Goal: Obtain resource: Download file/media

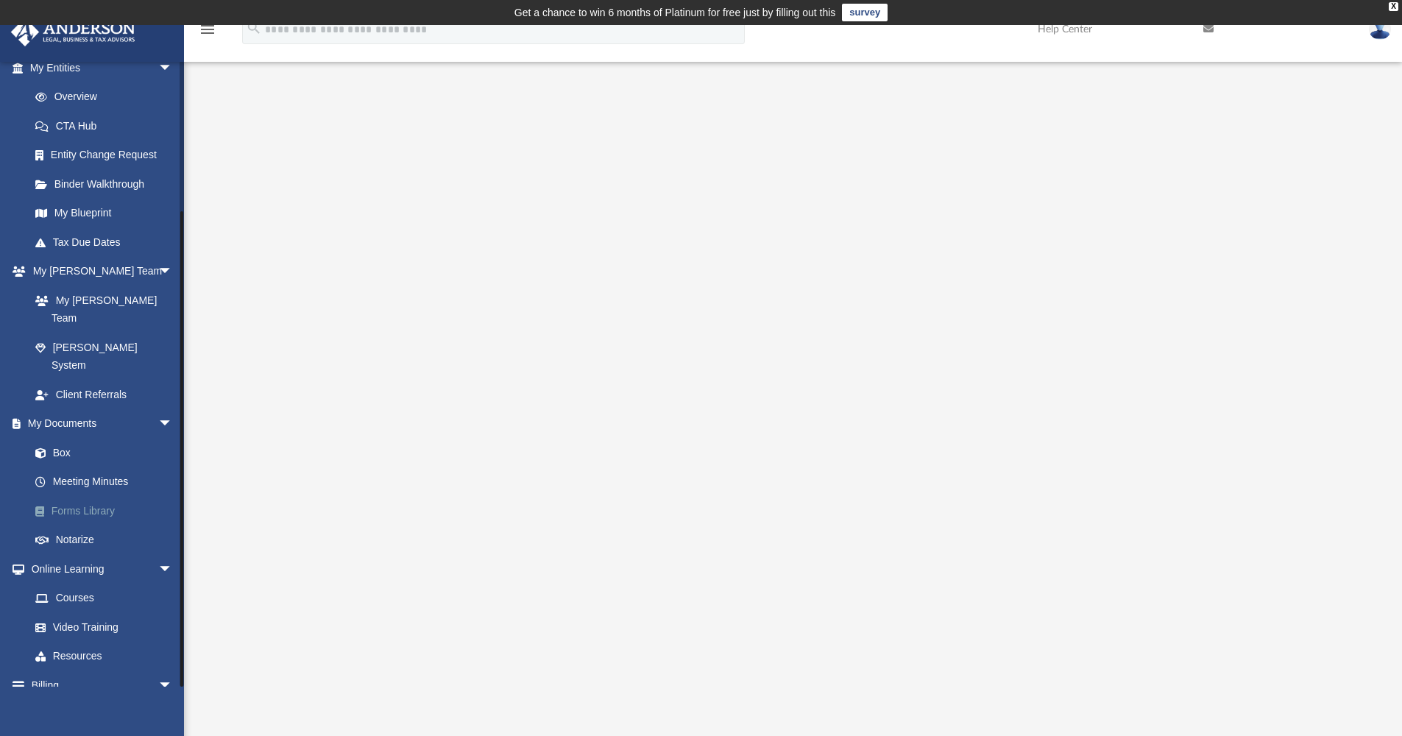
scroll to position [186, 0]
click at [59, 439] on link "Box" at bounding box center [108, 453] width 174 height 29
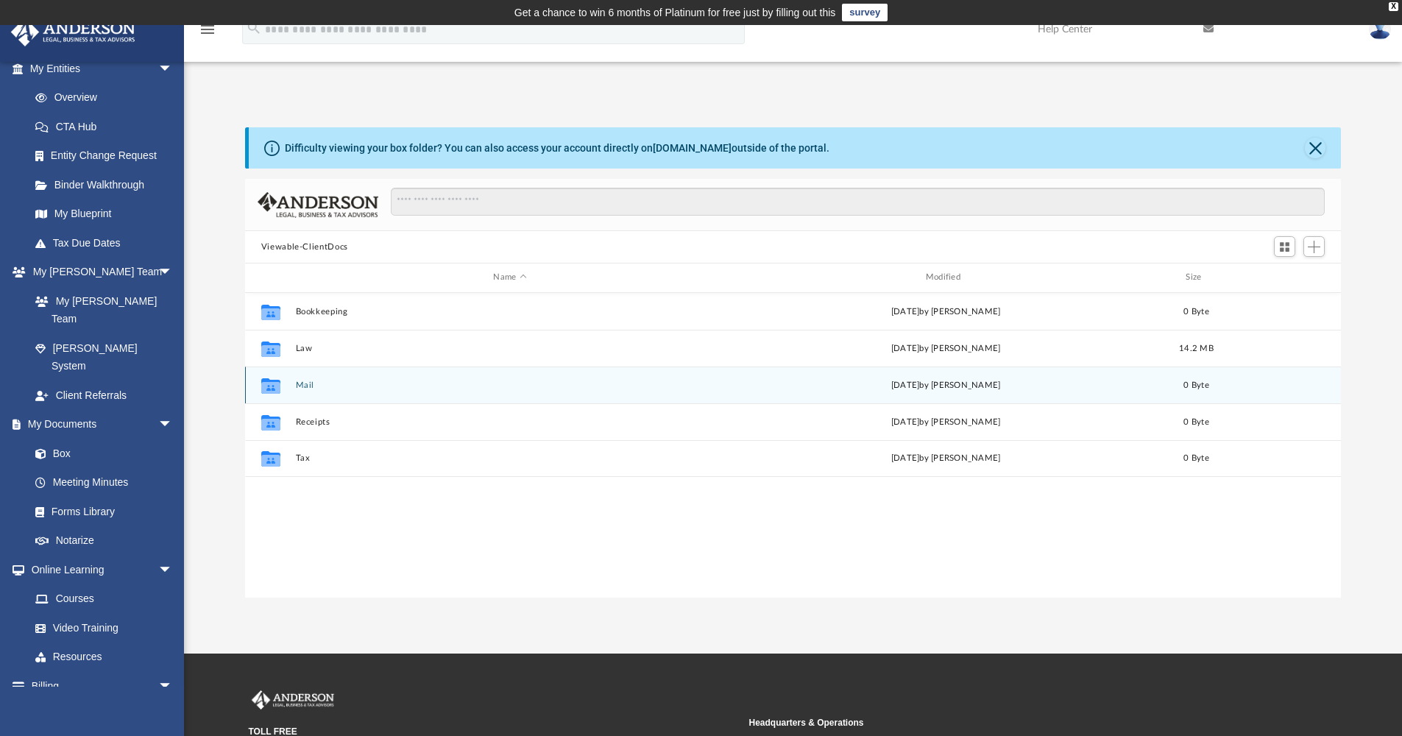
scroll to position [324, 1085]
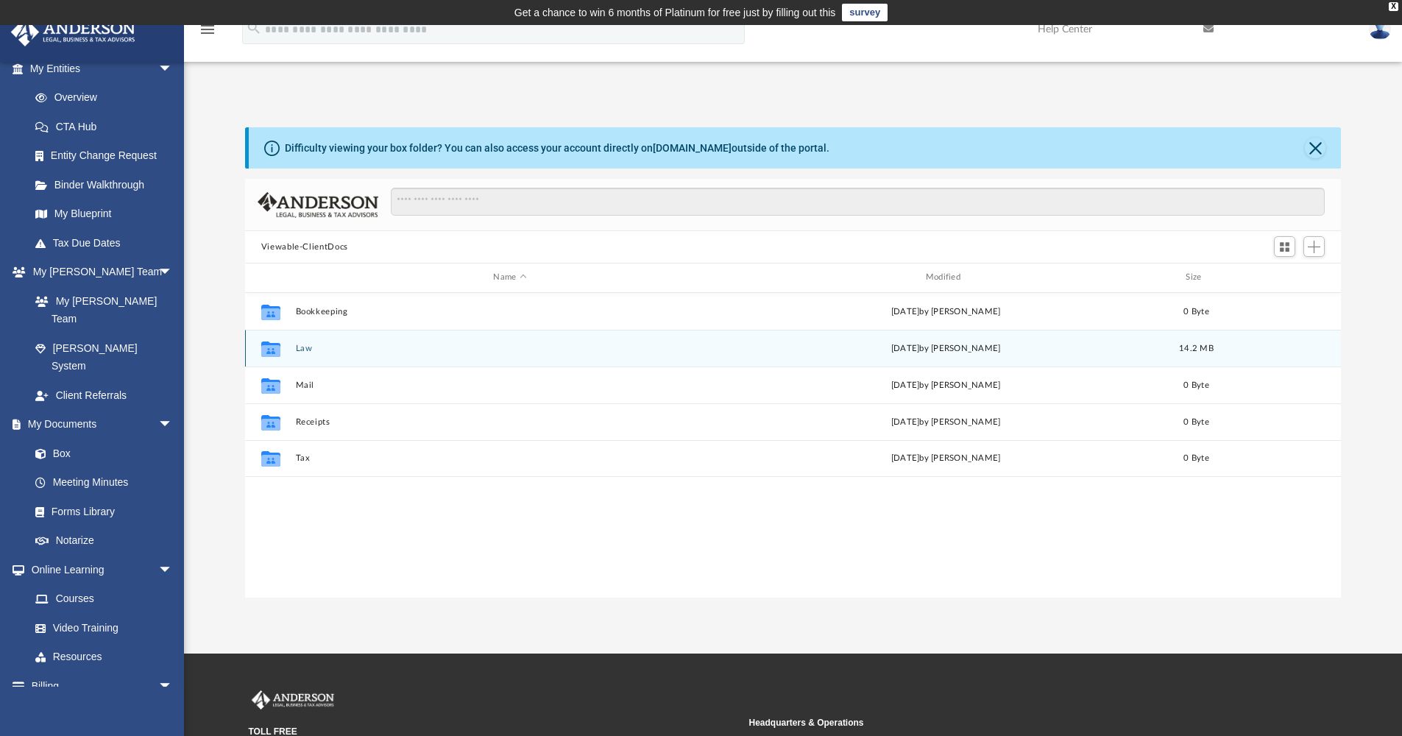
click at [301, 346] on button "Law" at bounding box center [509, 349] width 429 height 10
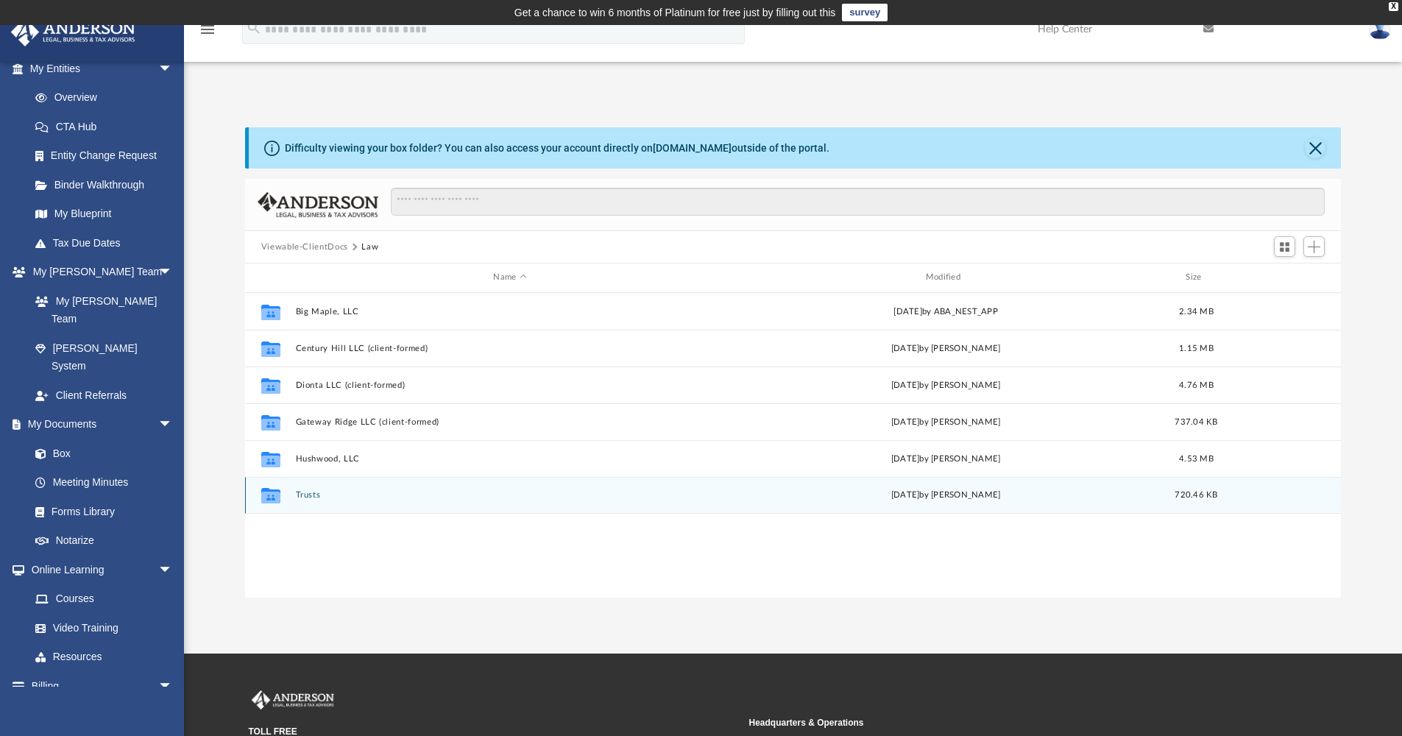
click at [306, 494] on button "Trusts" at bounding box center [509, 495] width 429 height 10
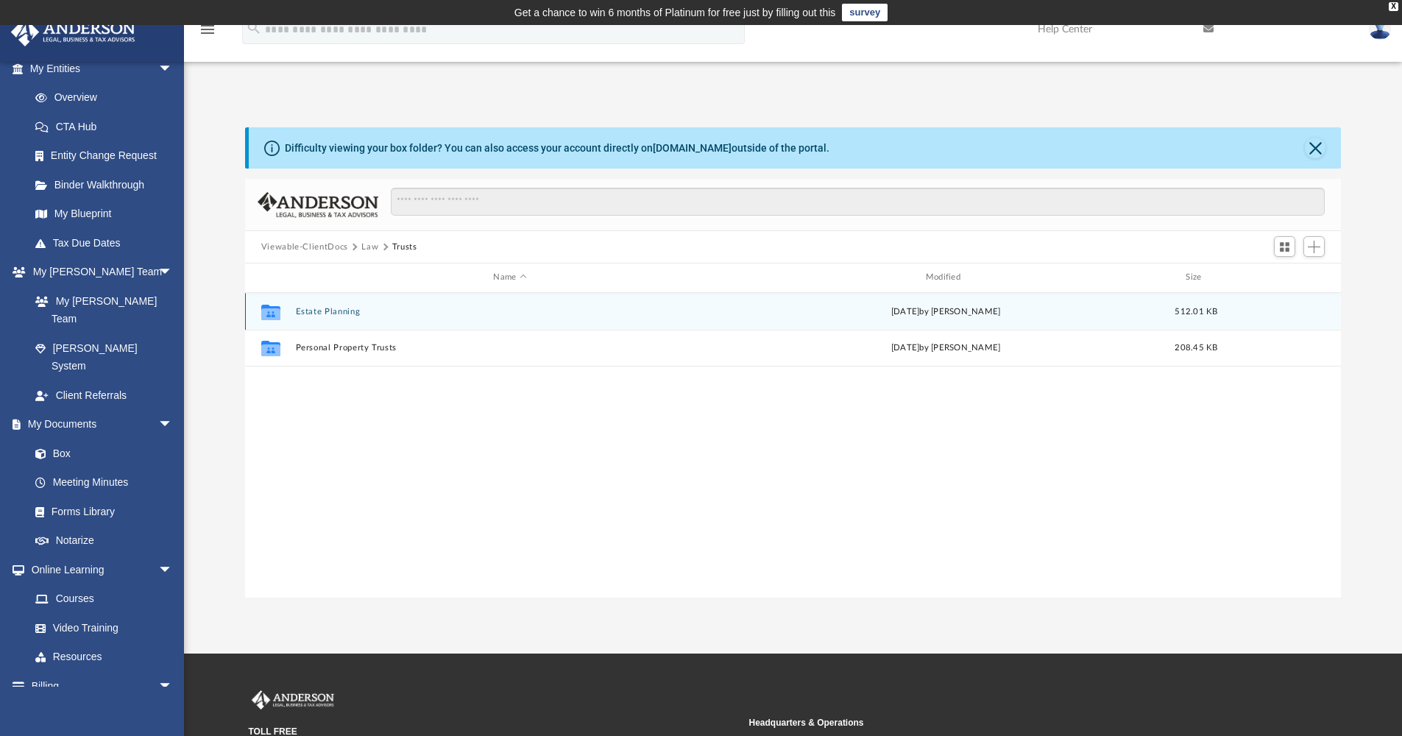
click at [319, 308] on button "Estate Planning" at bounding box center [509, 312] width 429 height 10
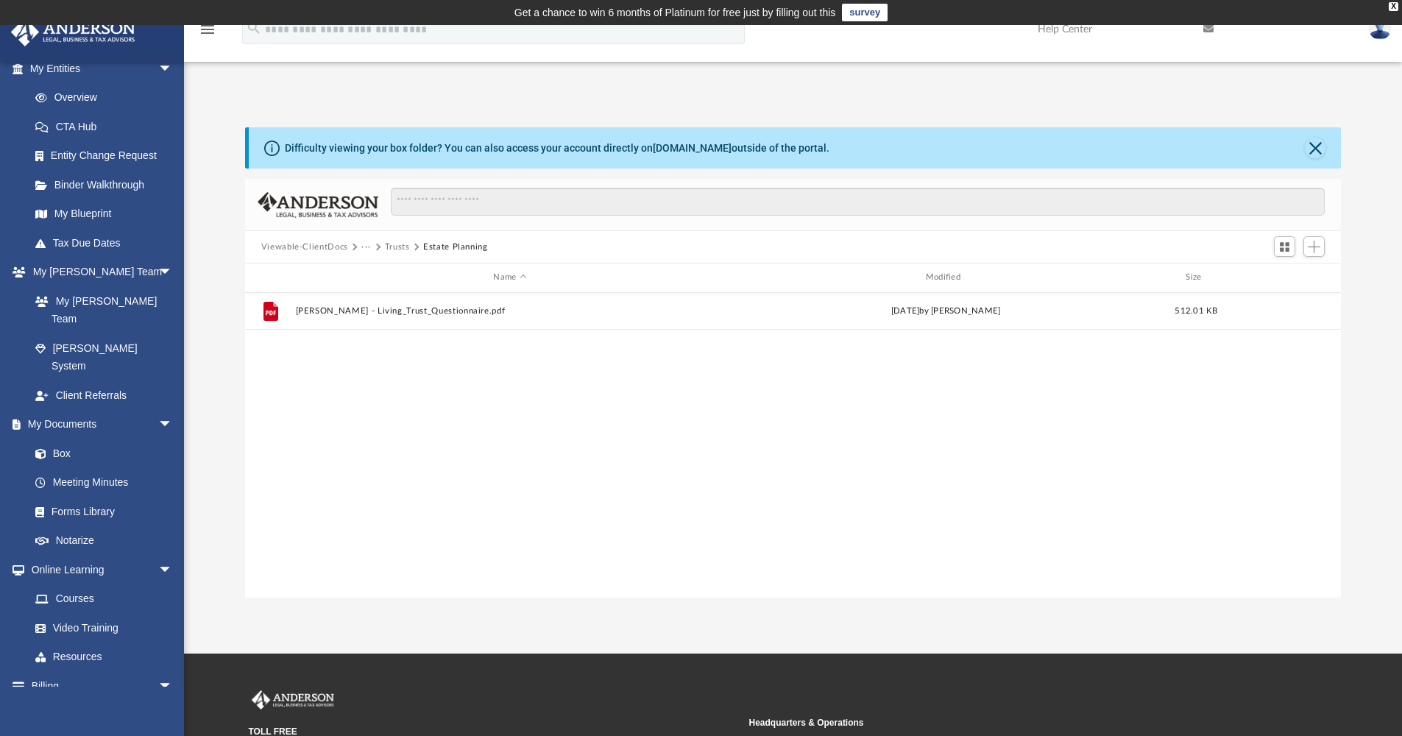
click at [401, 241] on button "Trusts" at bounding box center [397, 247] width 25 height 13
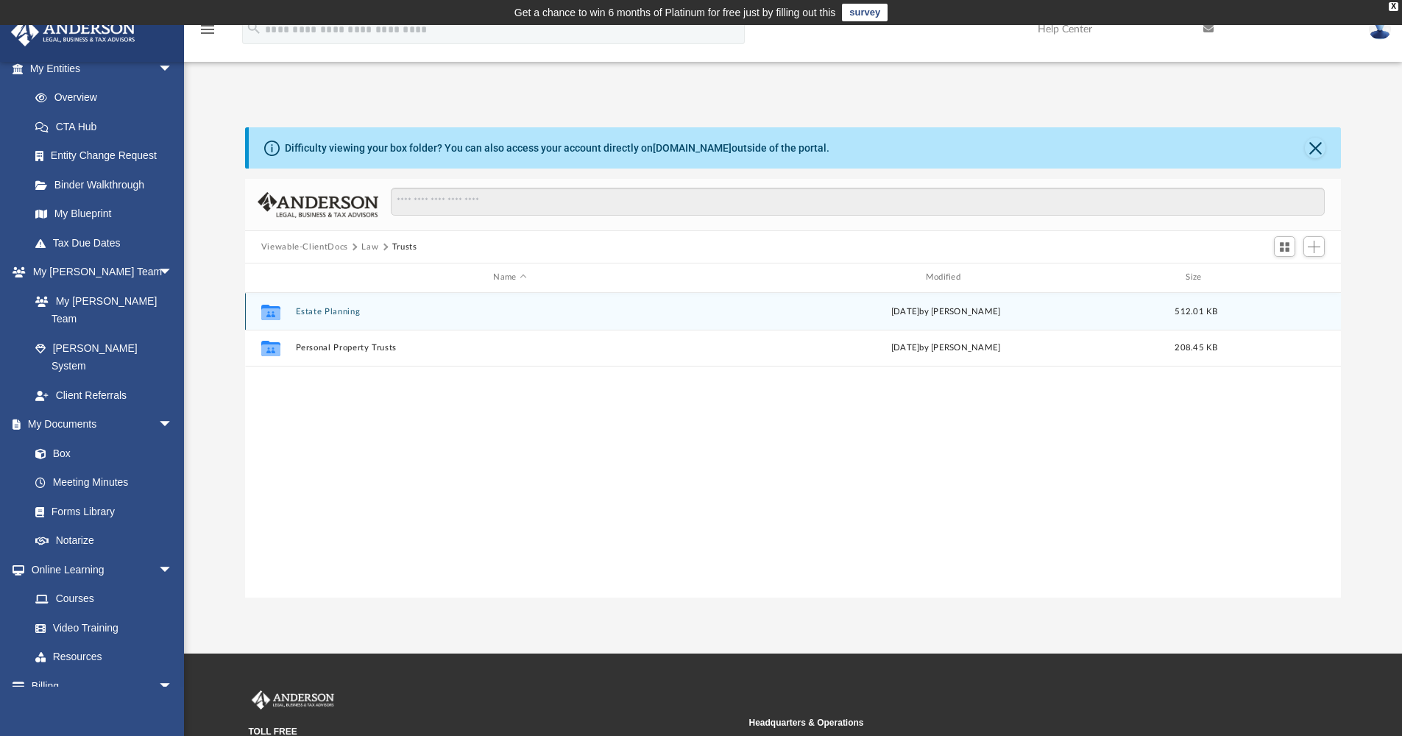
click at [324, 311] on button "Estate Planning" at bounding box center [509, 312] width 429 height 10
click at [374, 309] on button "[PERSON_NAME] - Living_Trust_Questionnaire.pdf" at bounding box center [509, 311] width 429 height 10
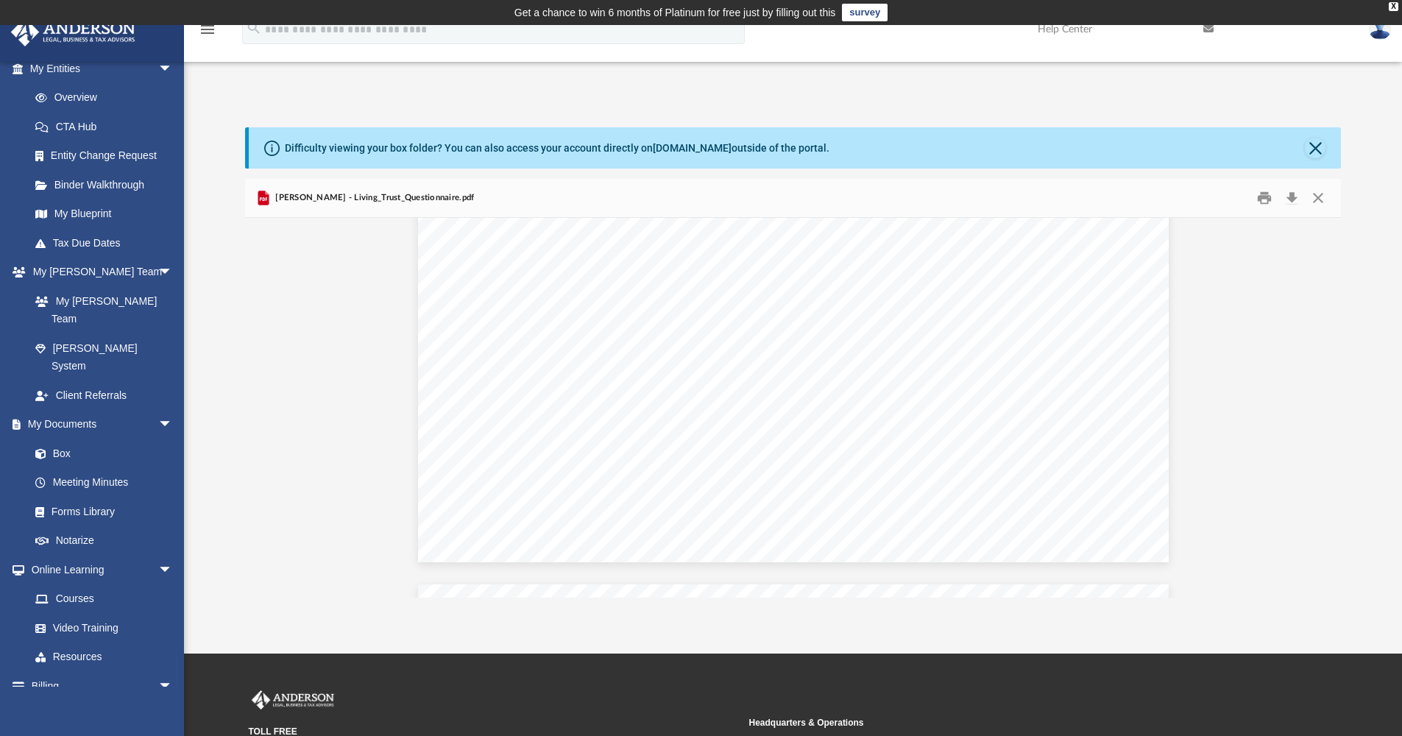
scroll to position [3776, 0]
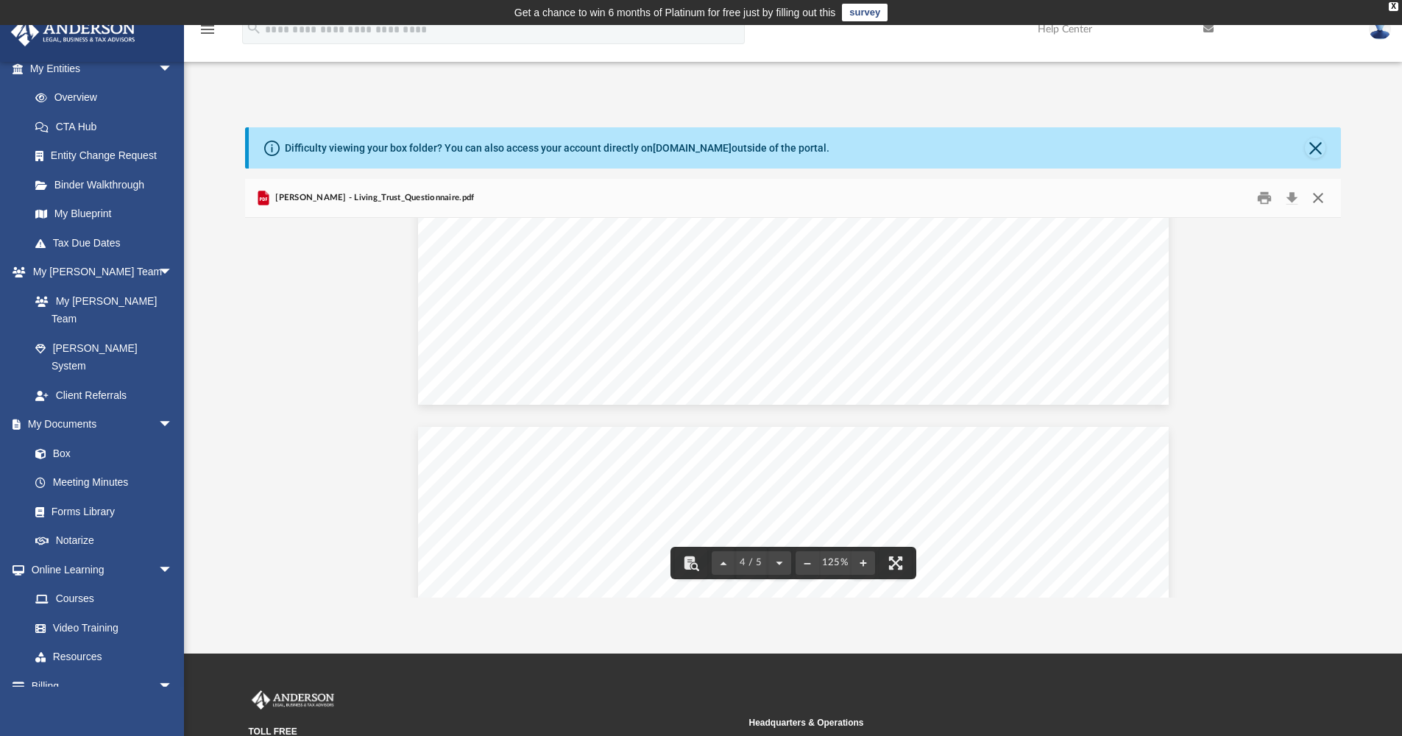
click at [1319, 197] on button "Close" at bounding box center [1318, 198] width 26 height 23
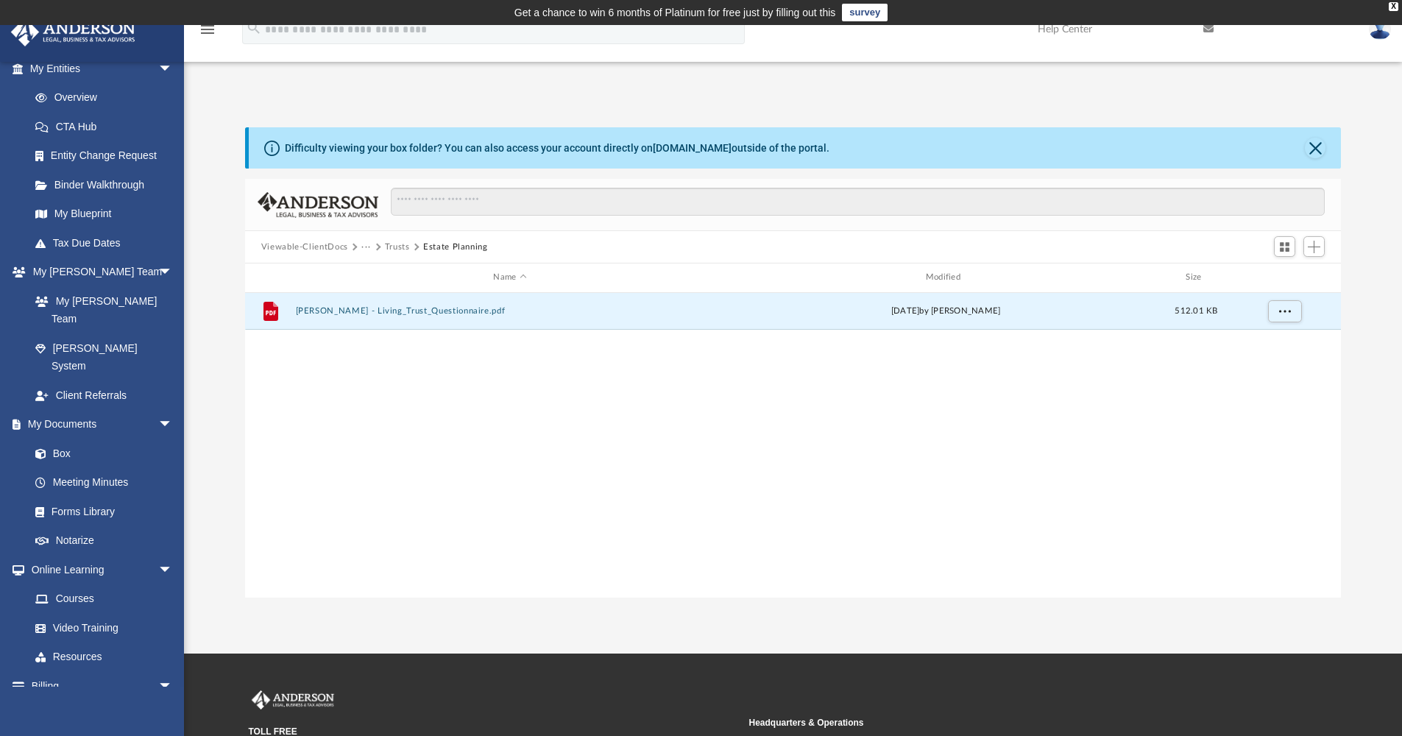
click at [399, 244] on button "Trusts" at bounding box center [397, 247] width 25 height 13
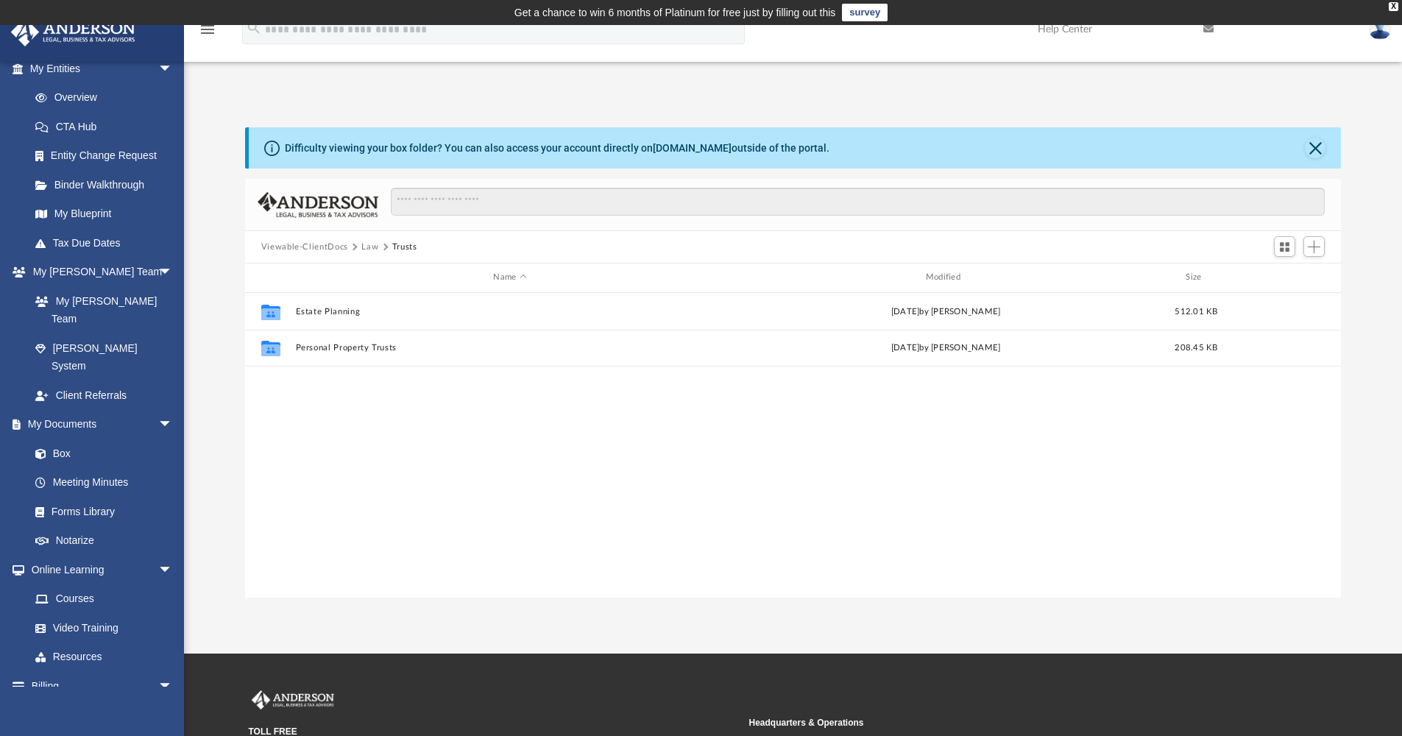
click at [370, 248] on button "Law" at bounding box center [369, 247] width 17 height 13
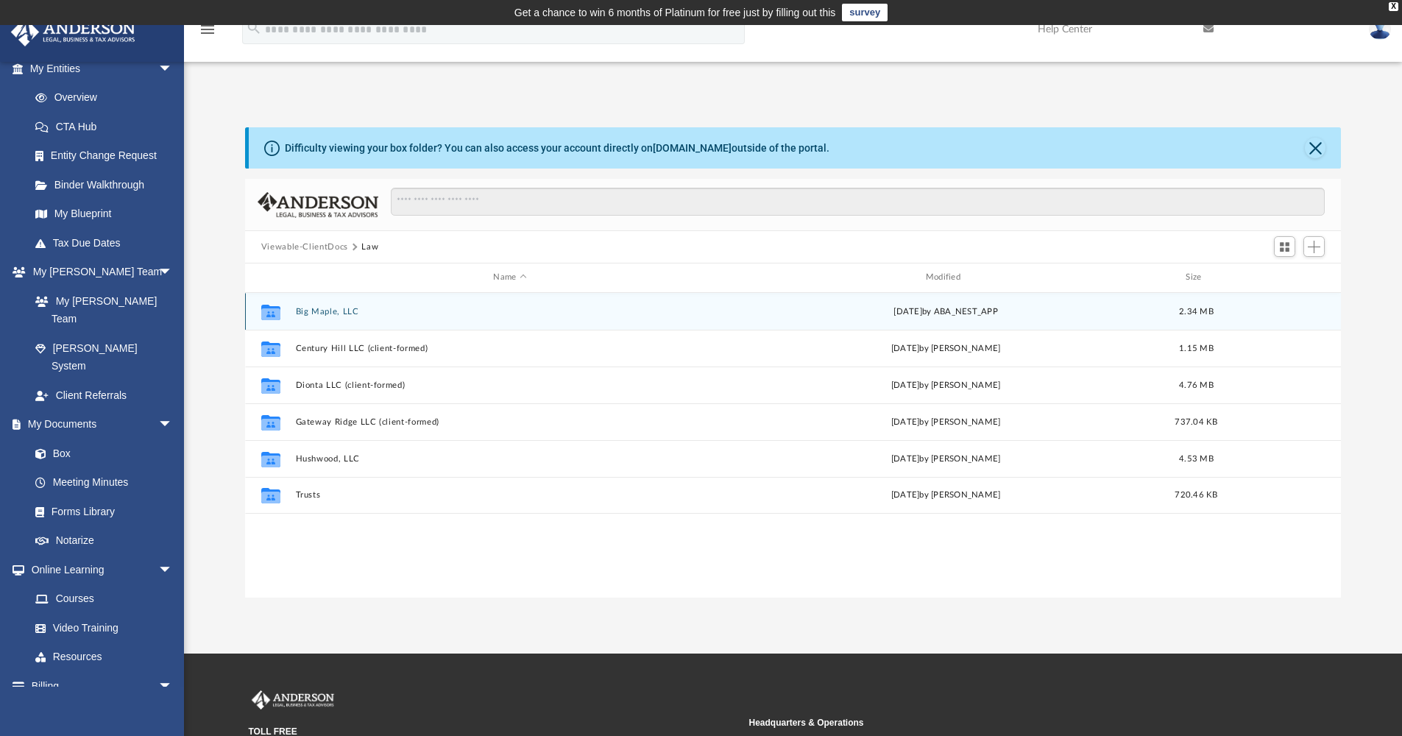
click at [324, 308] on button "Big Maple, LLC" at bounding box center [509, 312] width 429 height 10
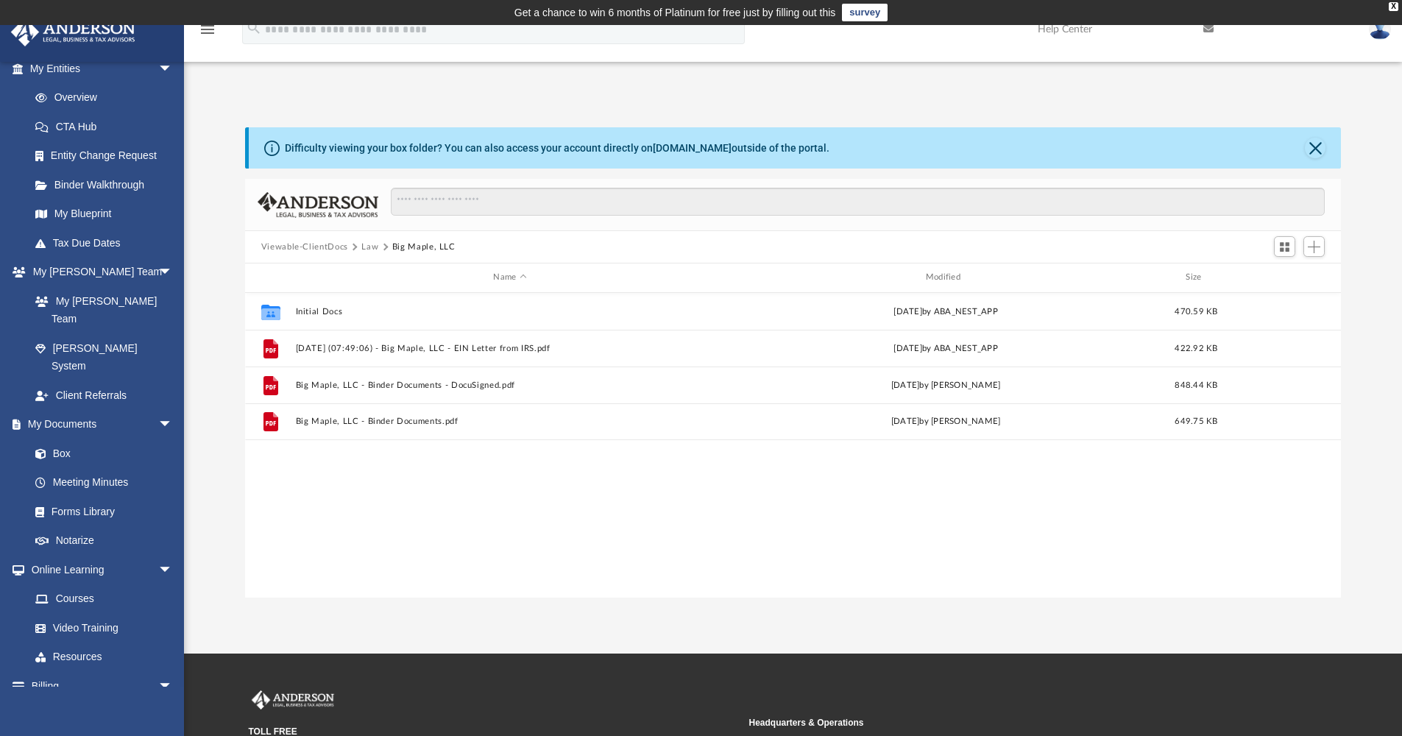
click at [371, 244] on button "Law" at bounding box center [369, 247] width 17 height 13
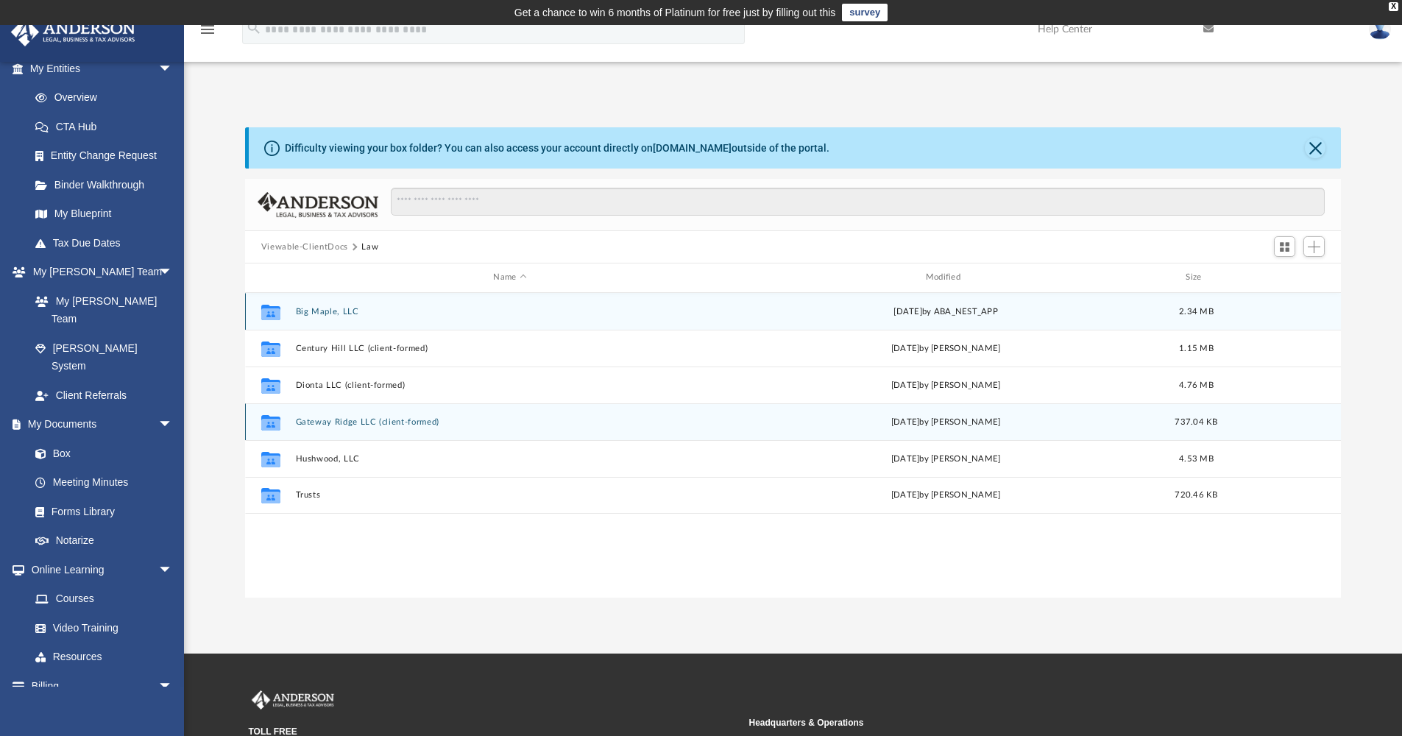
scroll to position [0, 0]
